Goal: Transaction & Acquisition: Obtain resource

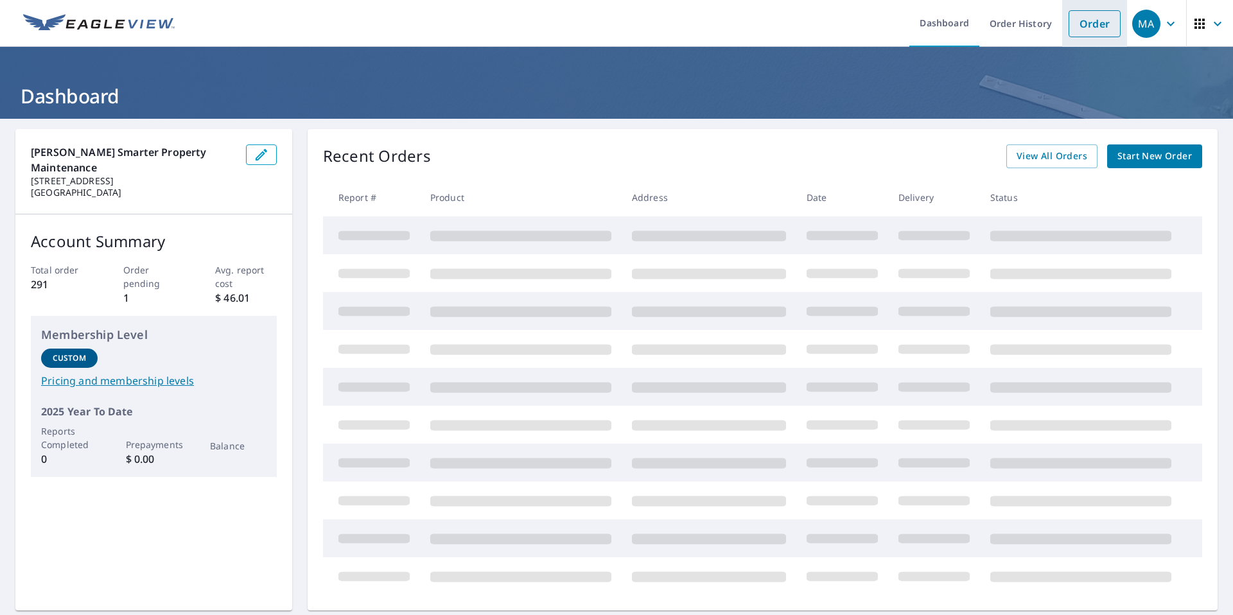
click at [1074, 24] on link "Order" at bounding box center [1094, 23] width 52 height 27
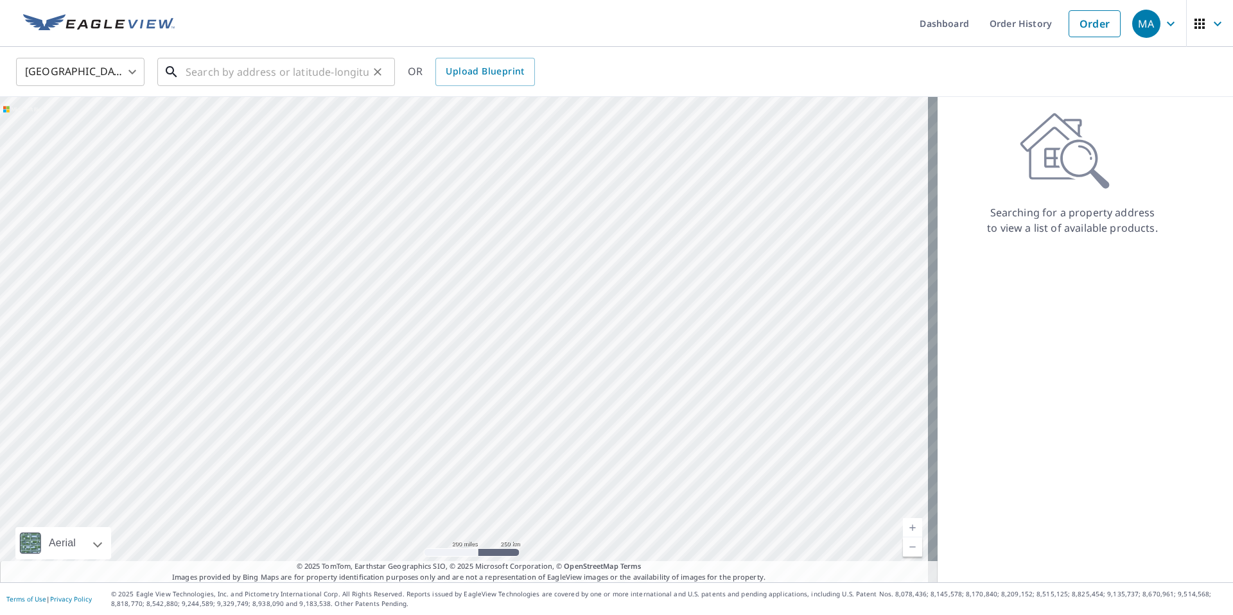
click at [306, 81] on input "text" at bounding box center [277, 72] width 183 height 36
paste input "[STREET_ADDRESS]"
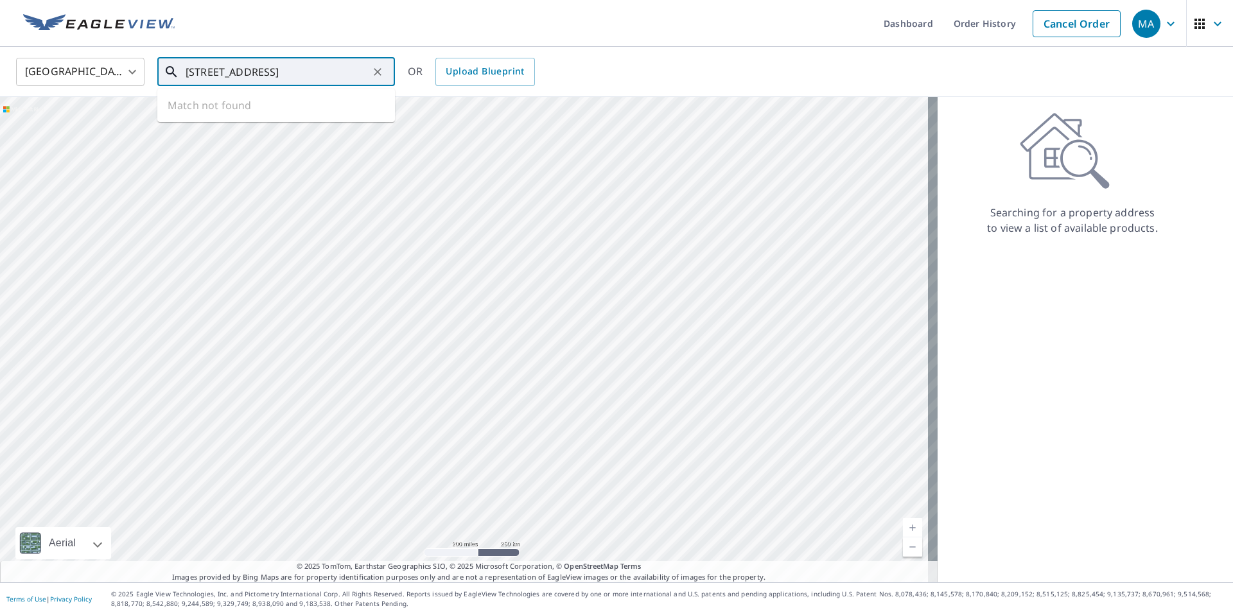
scroll to position [0, 65]
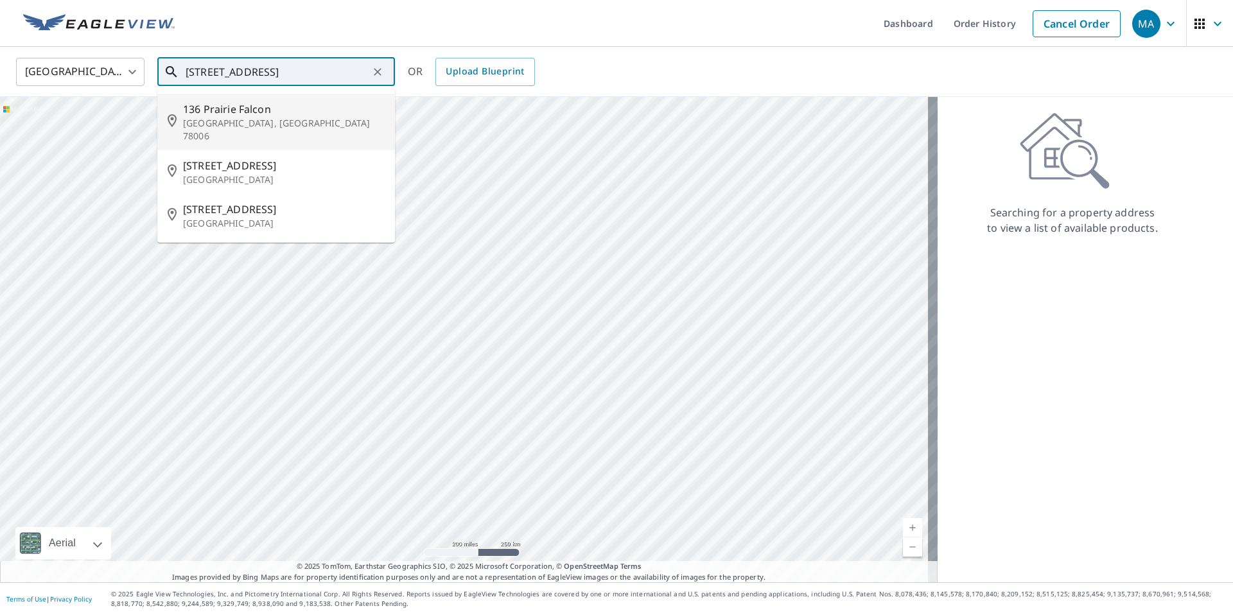
click at [347, 121] on p "[GEOGRAPHIC_DATA], [GEOGRAPHIC_DATA] 78006" at bounding box center [284, 130] width 202 height 26
type input "[STREET_ADDRESS]"
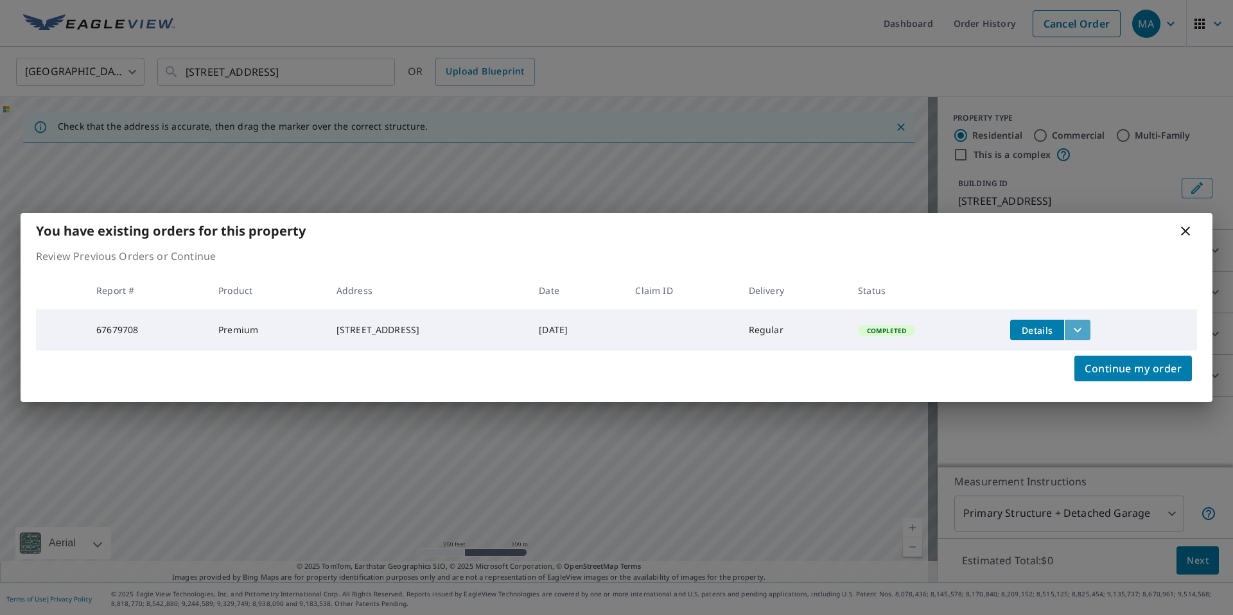
click at [1085, 322] on icon "filesDropdownBtn-67679708" at bounding box center [1077, 329] width 15 height 15
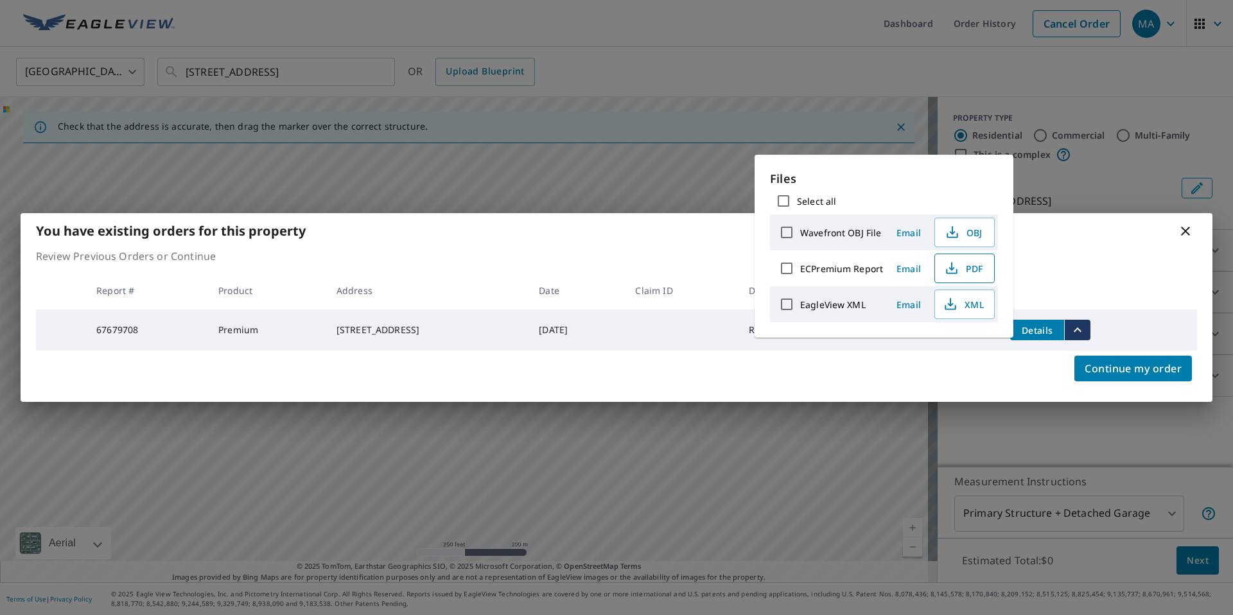
click at [959, 268] on span "PDF" at bounding box center [963, 268] width 41 height 15
